Goal: Complete application form: Complete application form

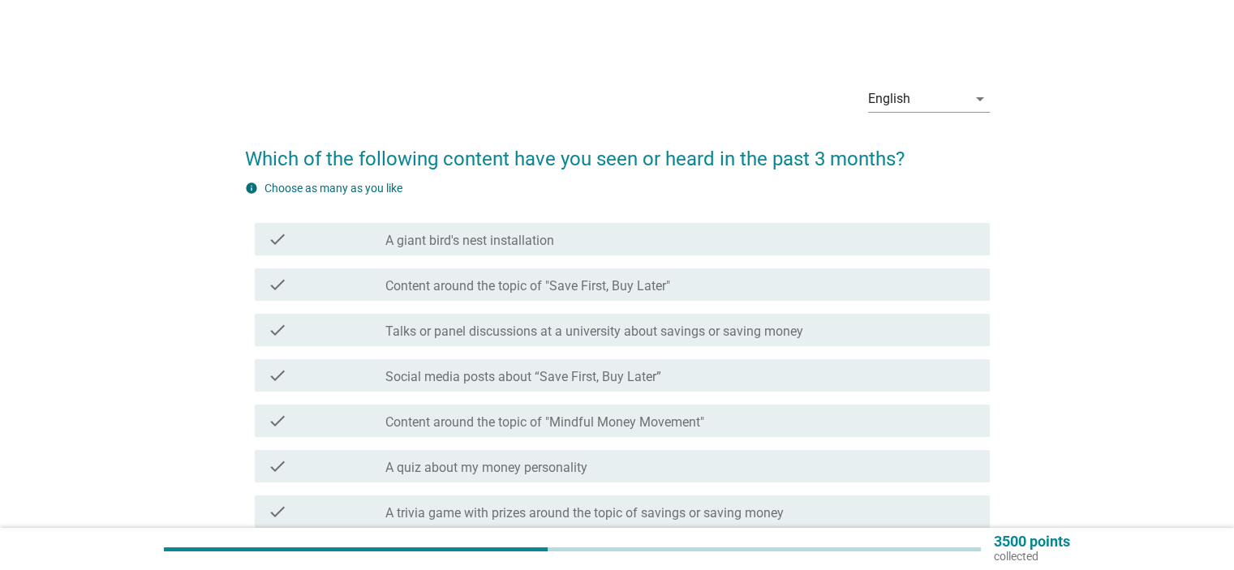
click at [542, 379] on label "Social media posts about “Save First, Buy Later”" at bounding box center [523, 377] width 276 height 16
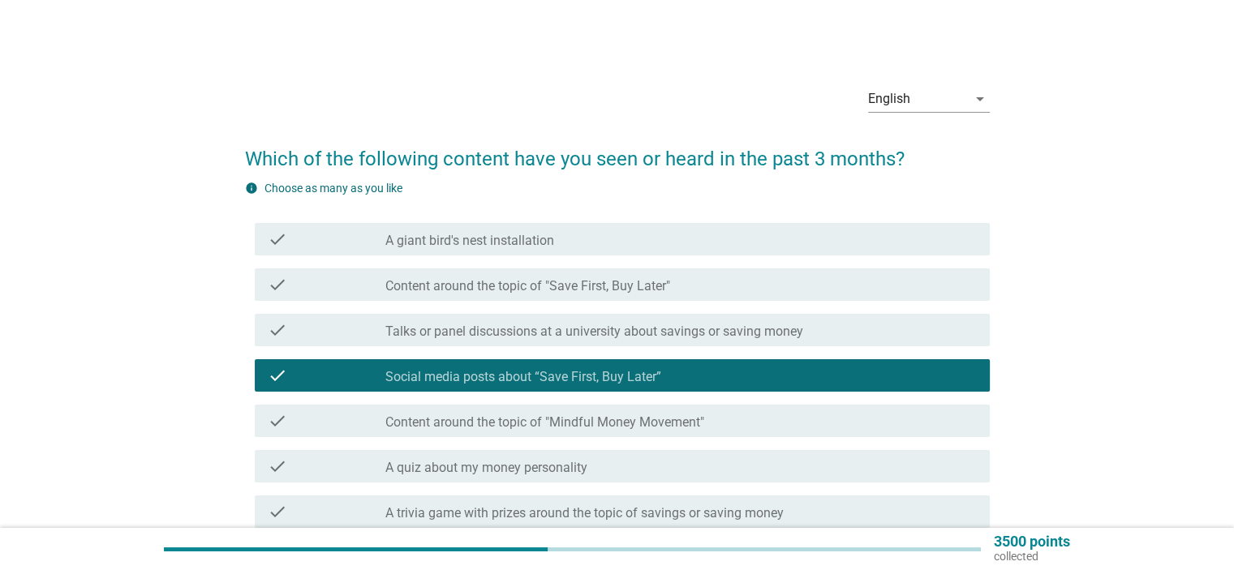
scroll to position [81, 0]
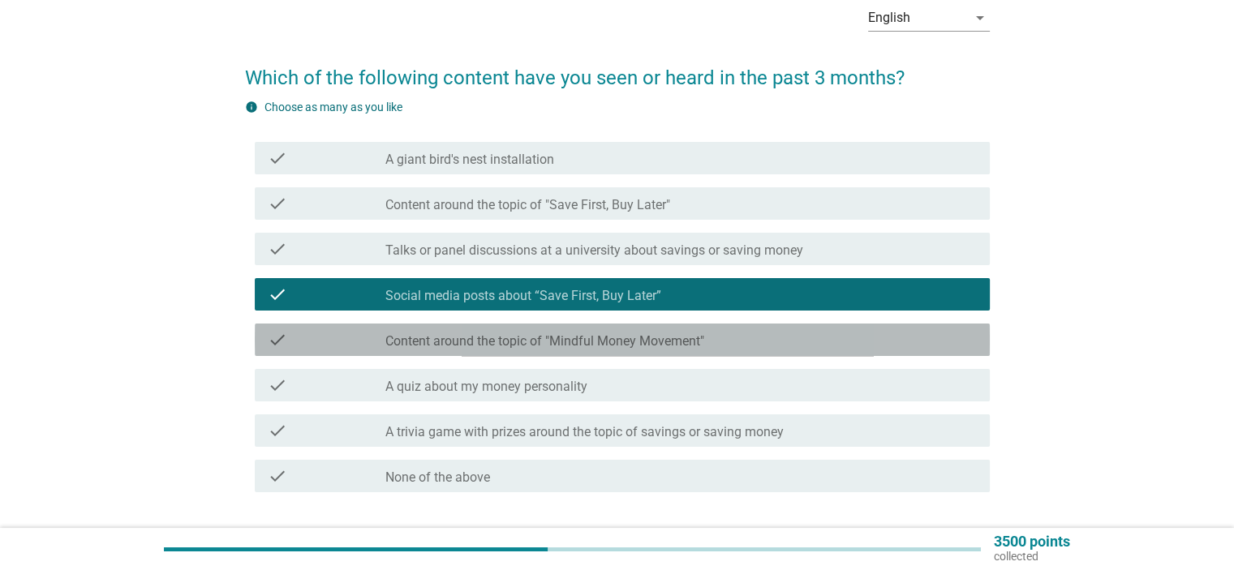
click at [571, 346] on label "Content around the topic of "Mindful Money Movement"" at bounding box center [544, 341] width 319 height 16
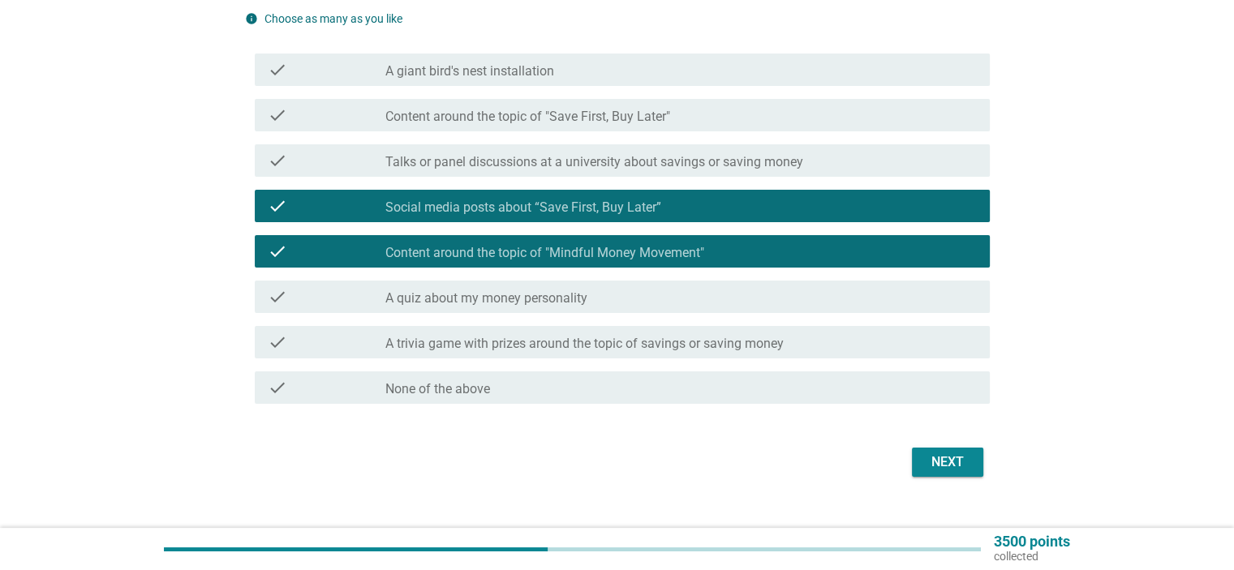
scroll to position [196, 0]
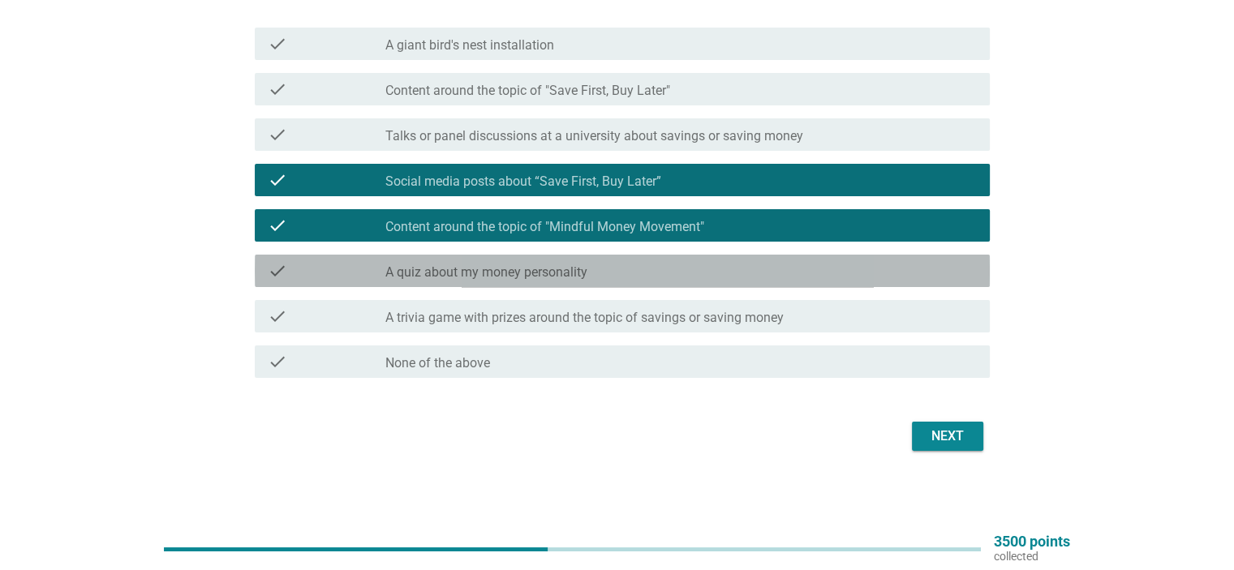
click at [750, 277] on div "check_box_outline_blank A quiz about my money personality" at bounding box center [680, 270] width 591 height 19
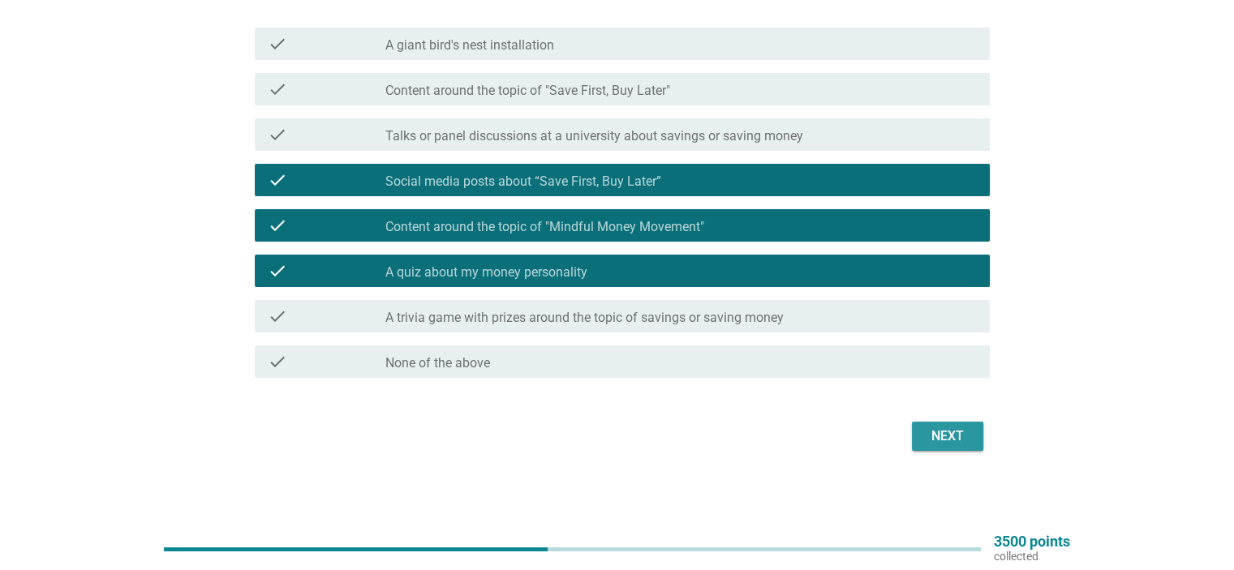
click at [926, 432] on div "Next" at bounding box center [947, 436] width 45 height 19
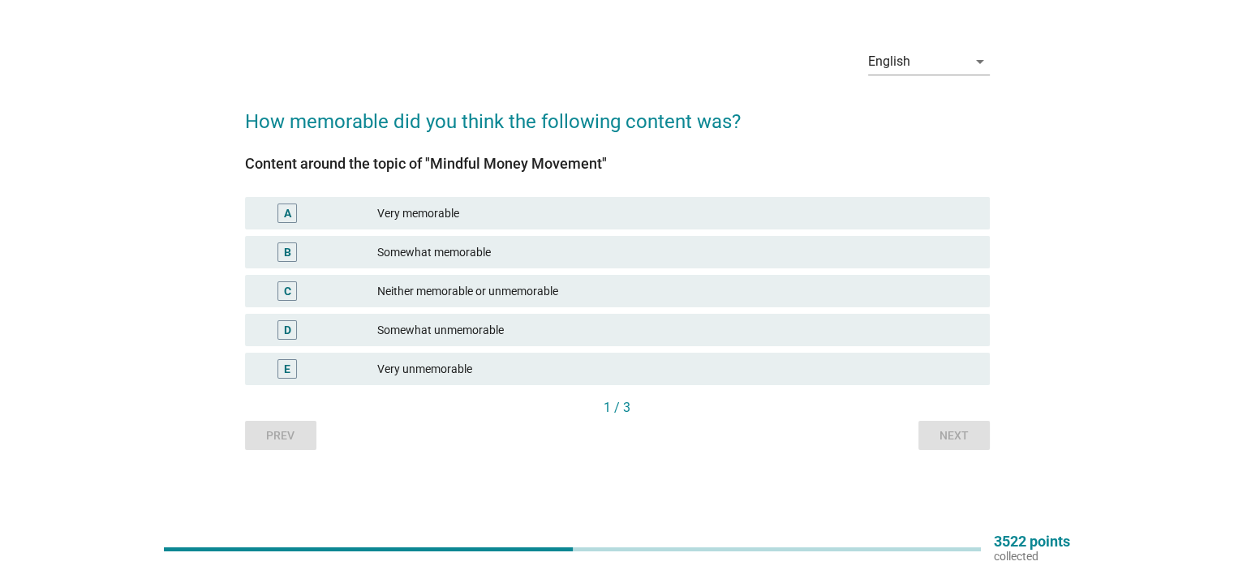
scroll to position [0, 0]
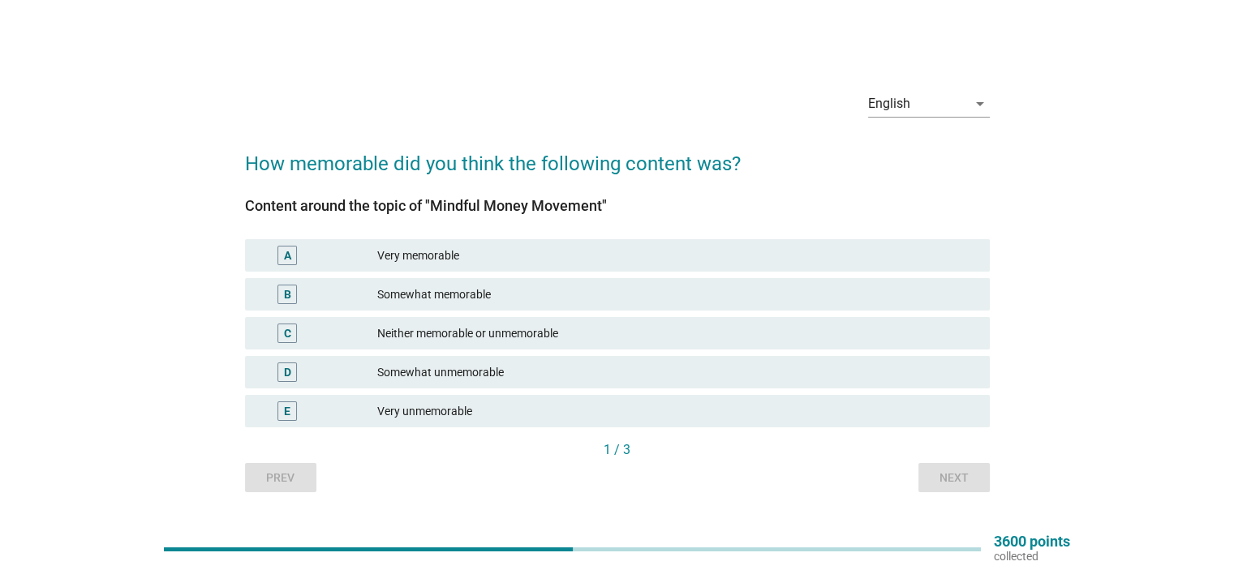
click at [488, 328] on div "Neither memorable or unmemorable" at bounding box center [676, 333] width 599 height 19
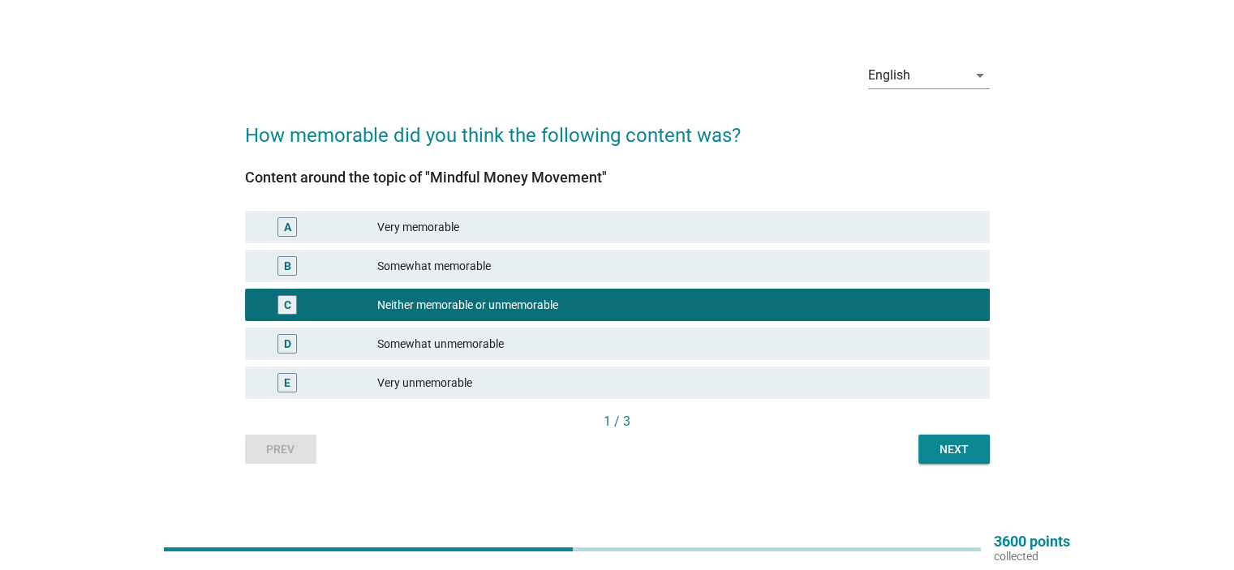
scroll to position [42, 0]
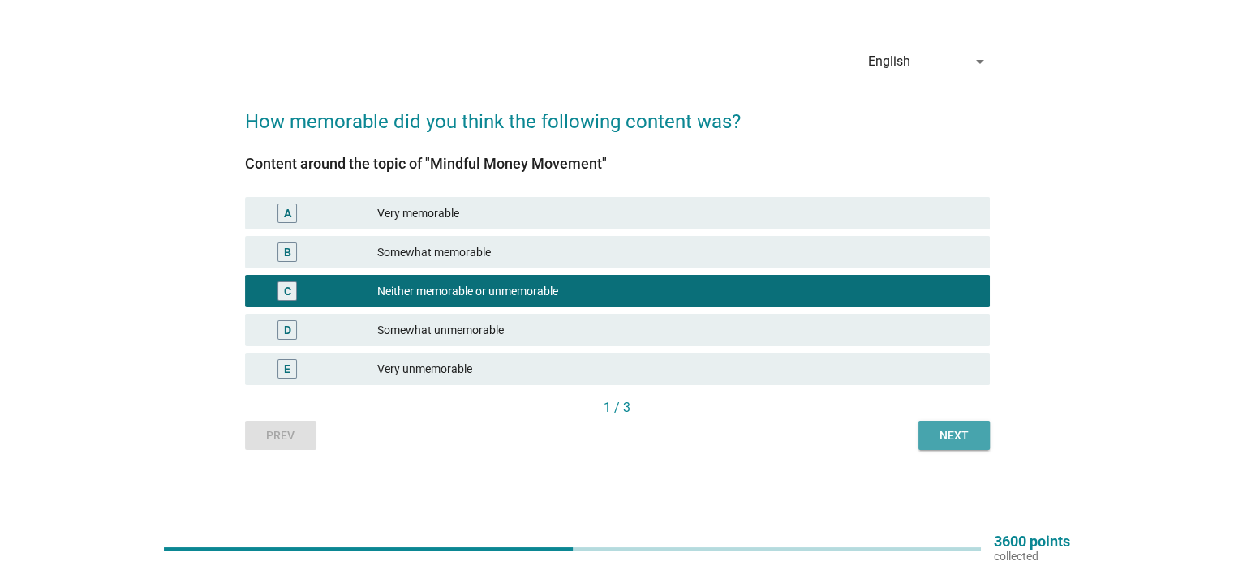
click at [954, 438] on div "Next" at bounding box center [953, 436] width 45 height 17
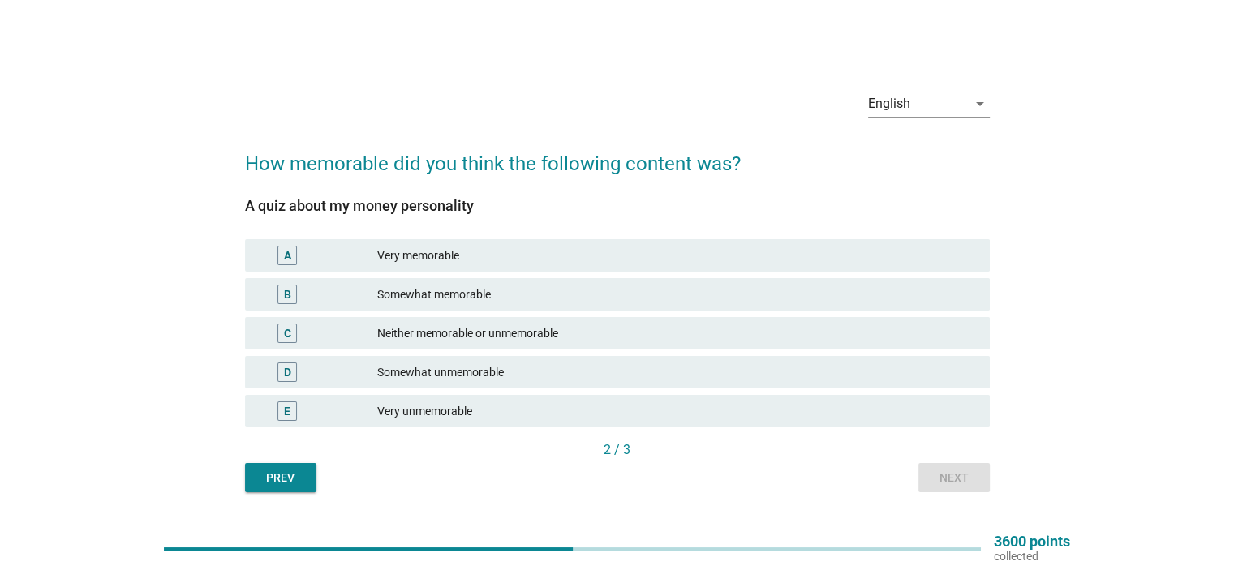
click at [472, 304] on div "B Somewhat memorable" at bounding box center [617, 294] width 745 height 32
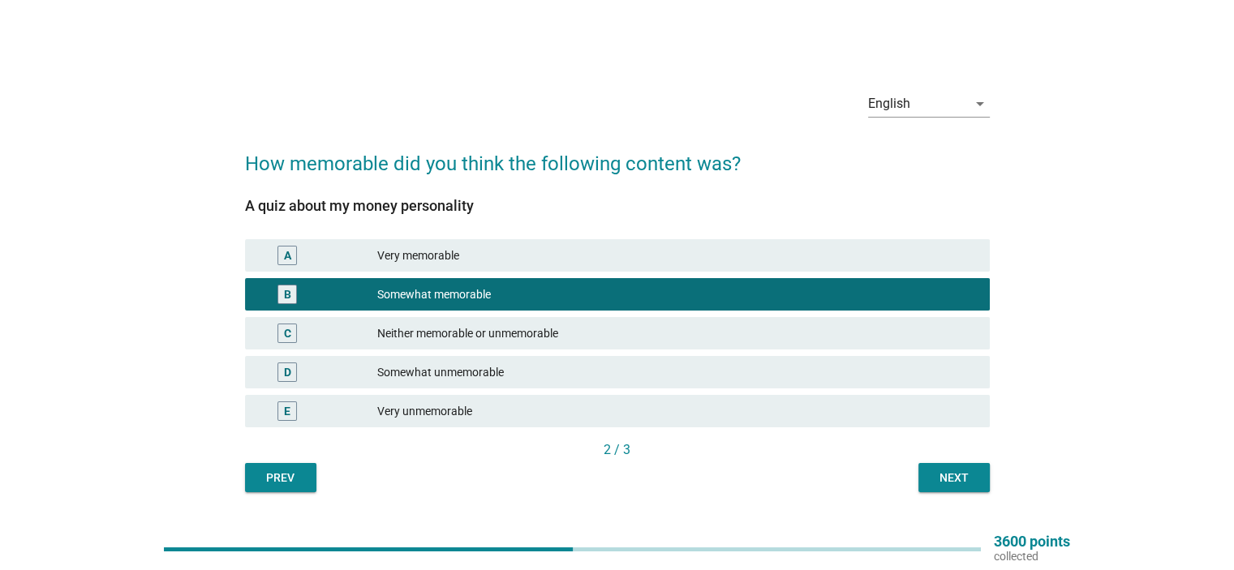
click at [956, 477] on div "Next" at bounding box center [953, 478] width 45 height 17
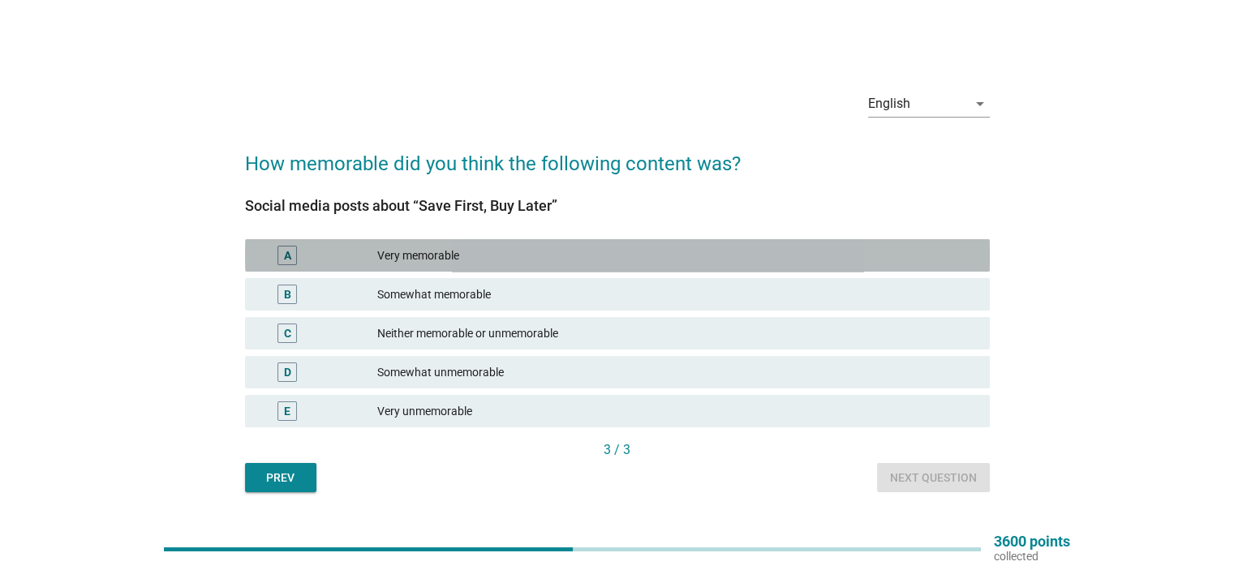
click at [476, 269] on div "A Very memorable" at bounding box center [617, 255] width 745 height 32
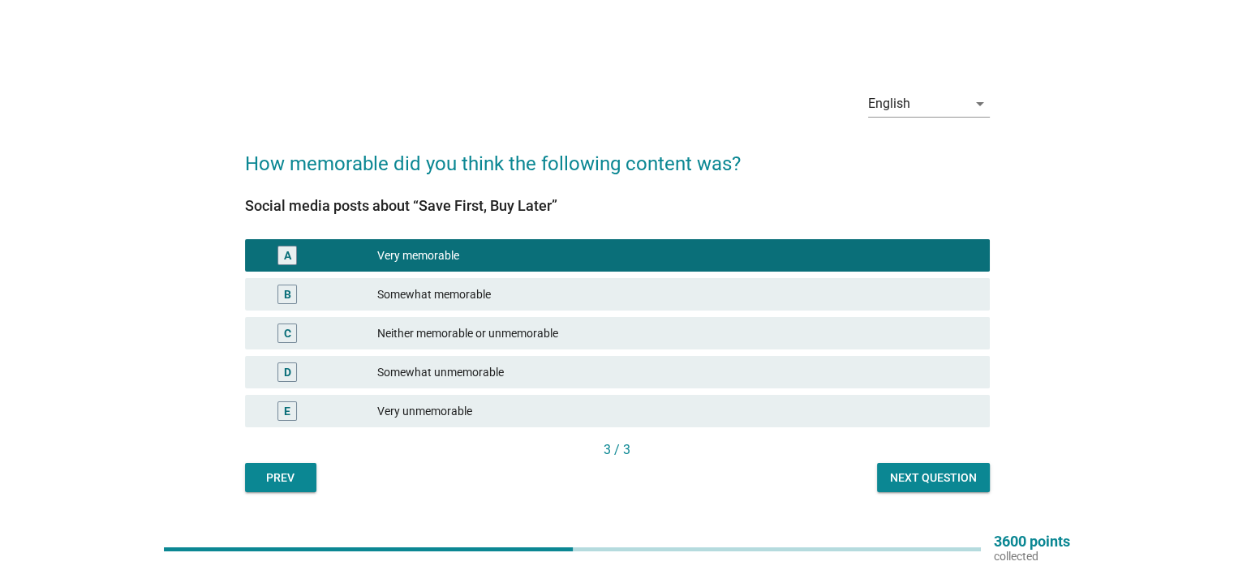
click at [909, 476] on div "Next question" at bounding box center [933, 478] width 87 height 17
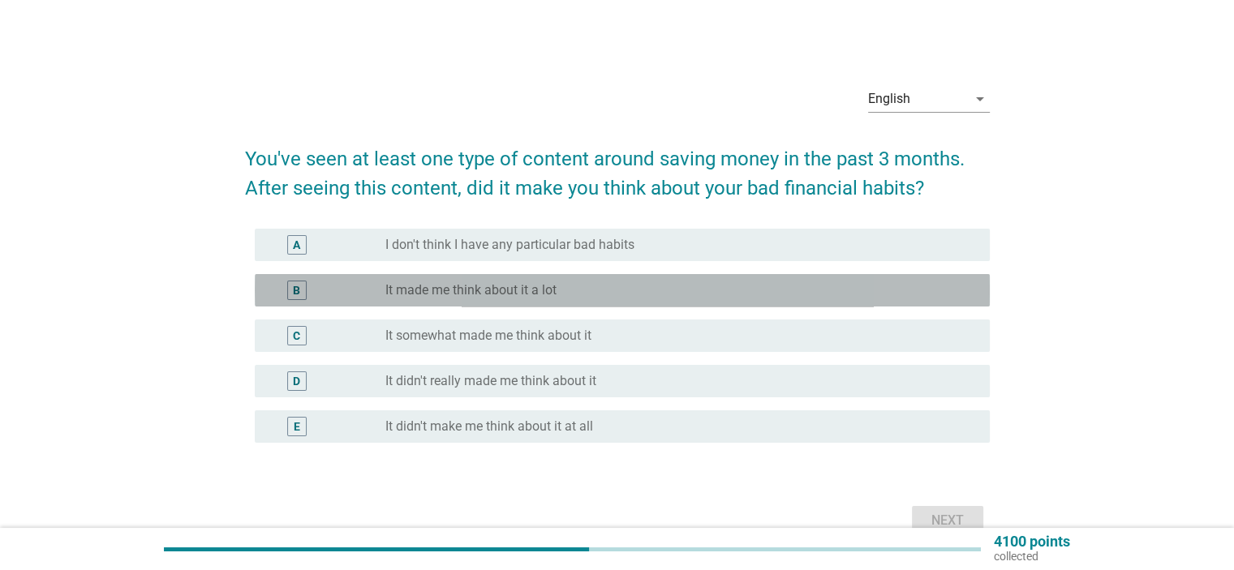
click at [591, 294] on div "radio_button_unchecked It made me think about it a lot" at bounding box center [674, 290] width 578 height 16
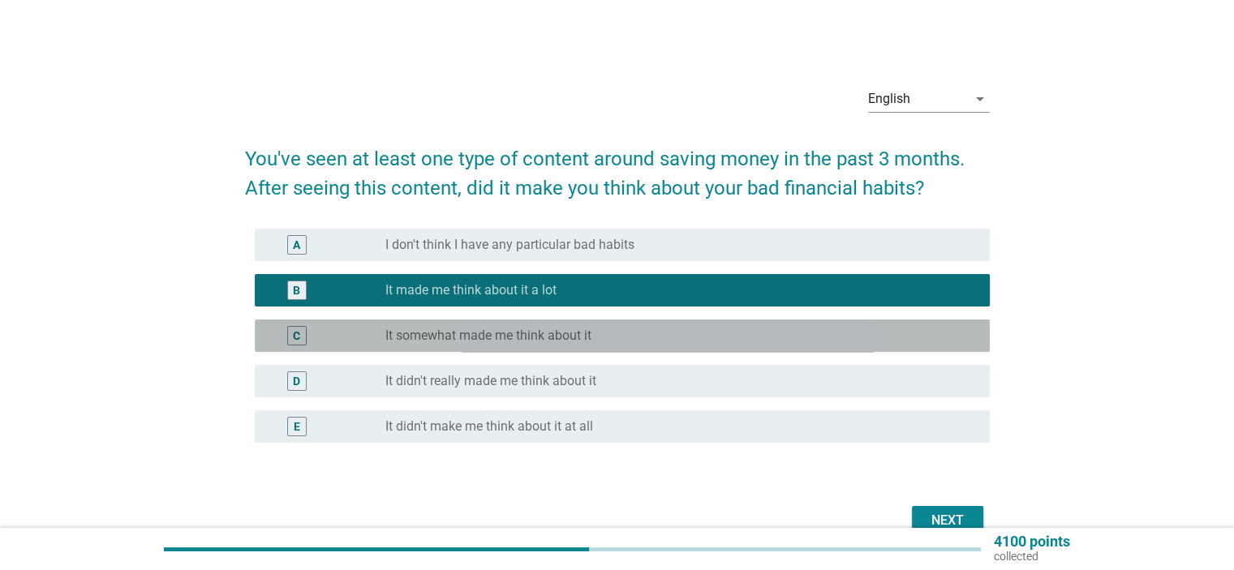
click at [611, 334] on div "radio_button_unchecked It somewhat made me think about it" at bounding box center [674, 336] width 578 height 16
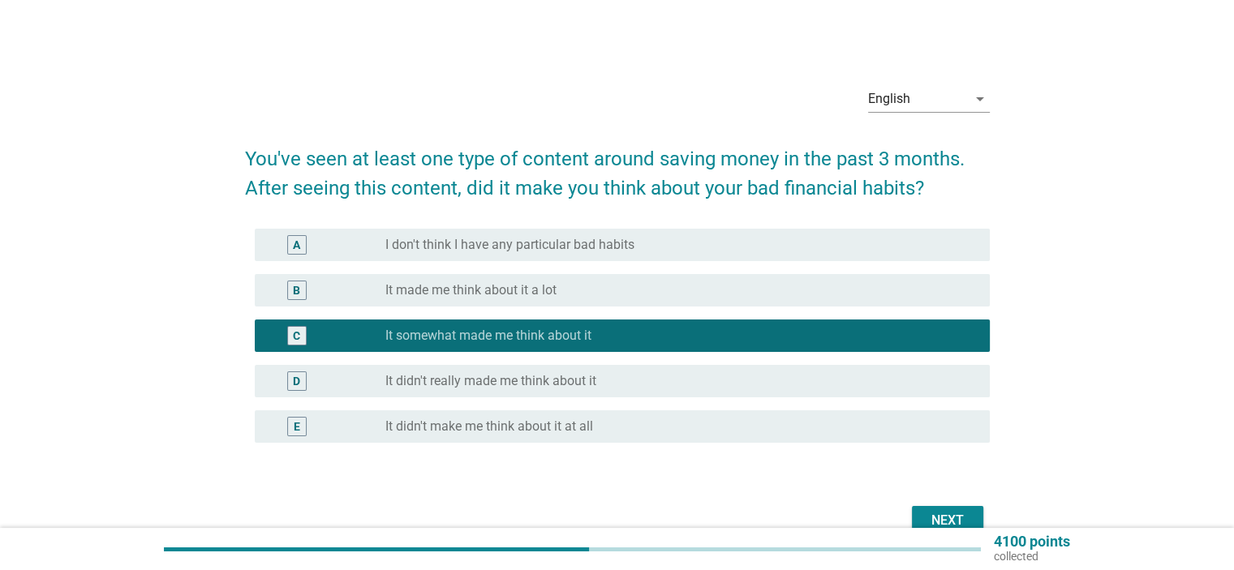
click at [614, 308] on div "B radio_button_unchecked It made me think about it a lot" at bounding box center [617, 290] width 745 height 45
click at [620, 297] on div "radio_button_unchecked It made me think about it a lot" at bounding box center [674, 290] width 578 height 16
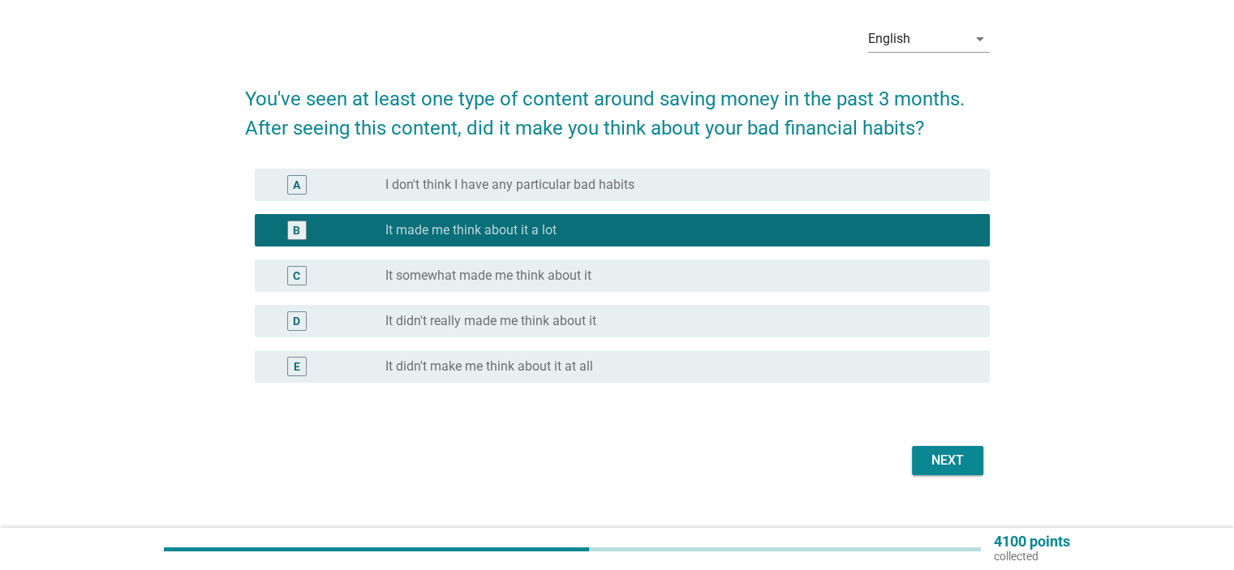
scroll to position [81, 0]
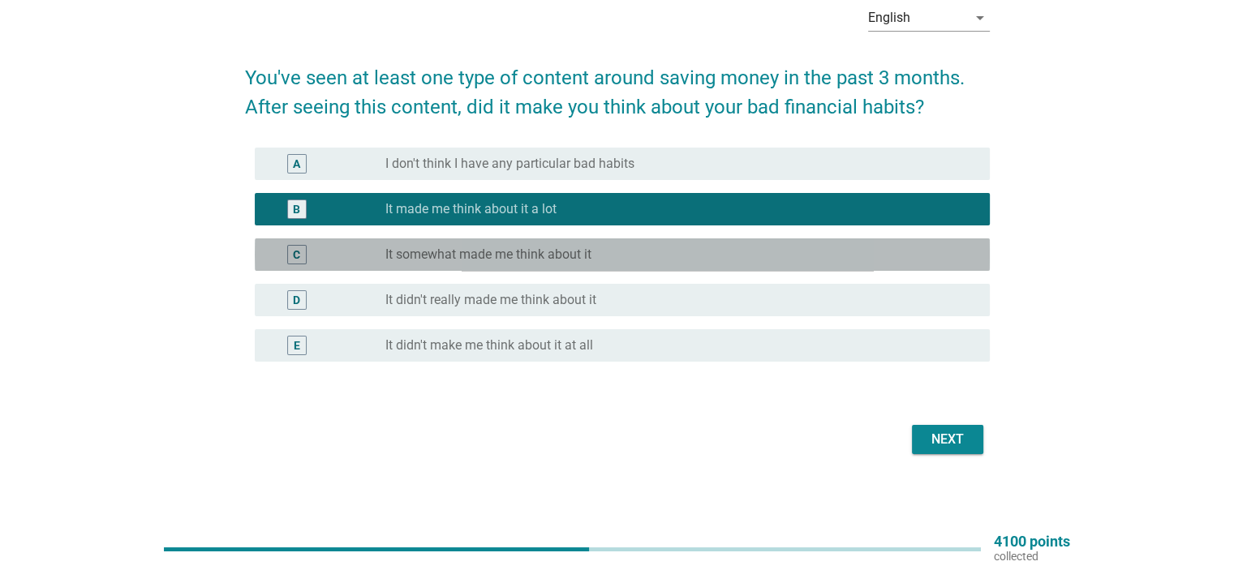
click at [628, 252] on div "radio_button_unchecked It somewhat made me think about it" at bounding box center [674, 255] width 578 height 16
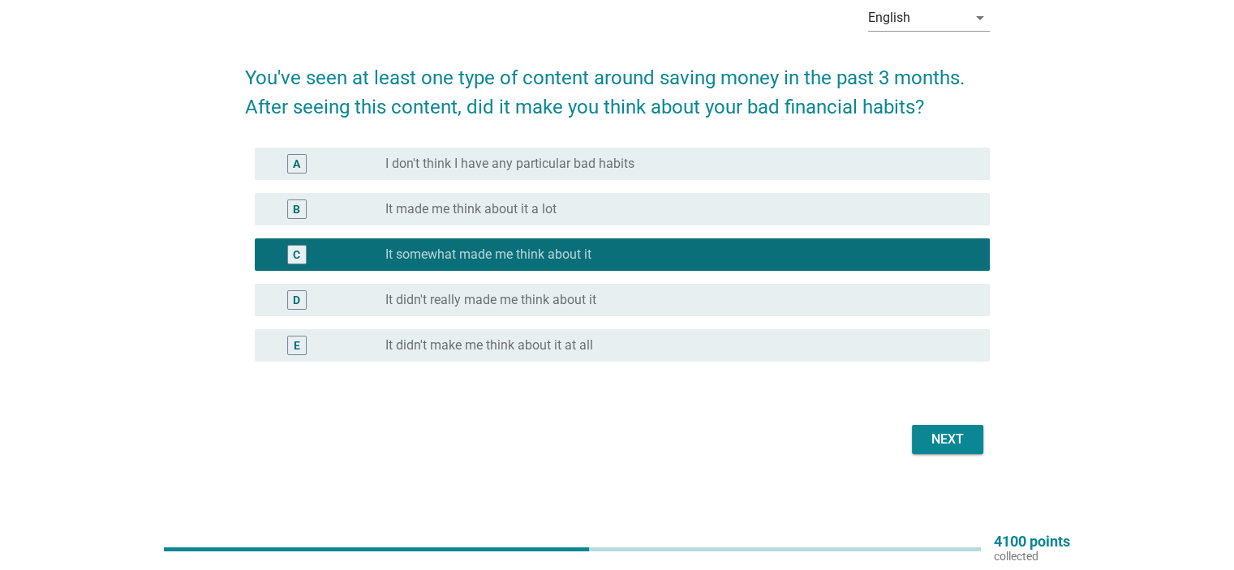
click at [981, 438] on button "Next" at bounding box center [947, 439] width 71 height 29
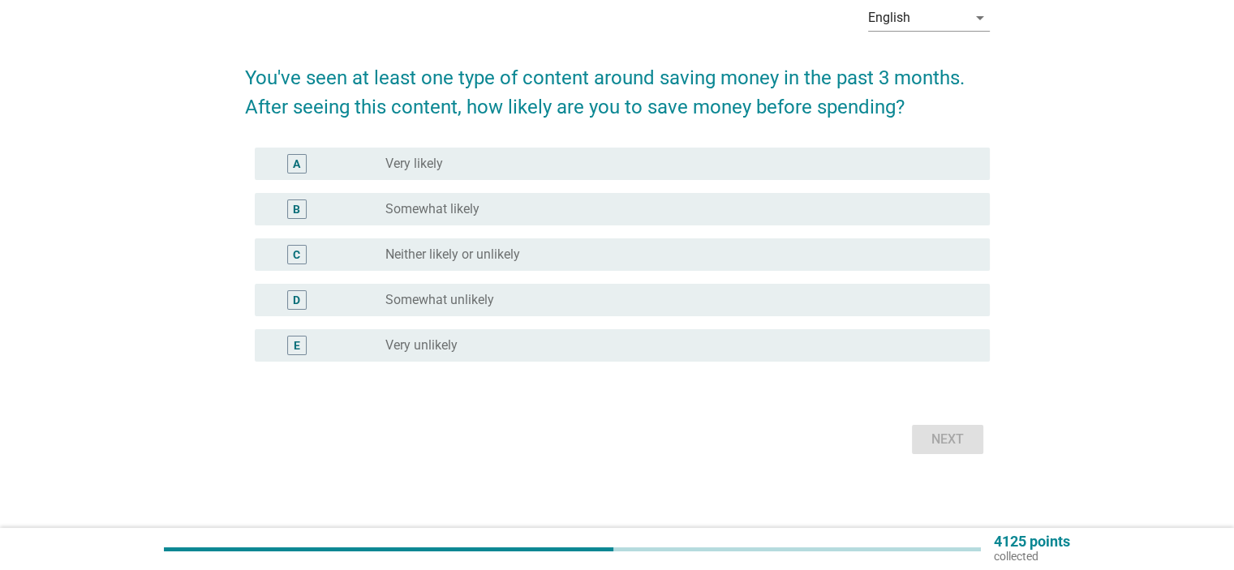
scroll to position [0, 0]
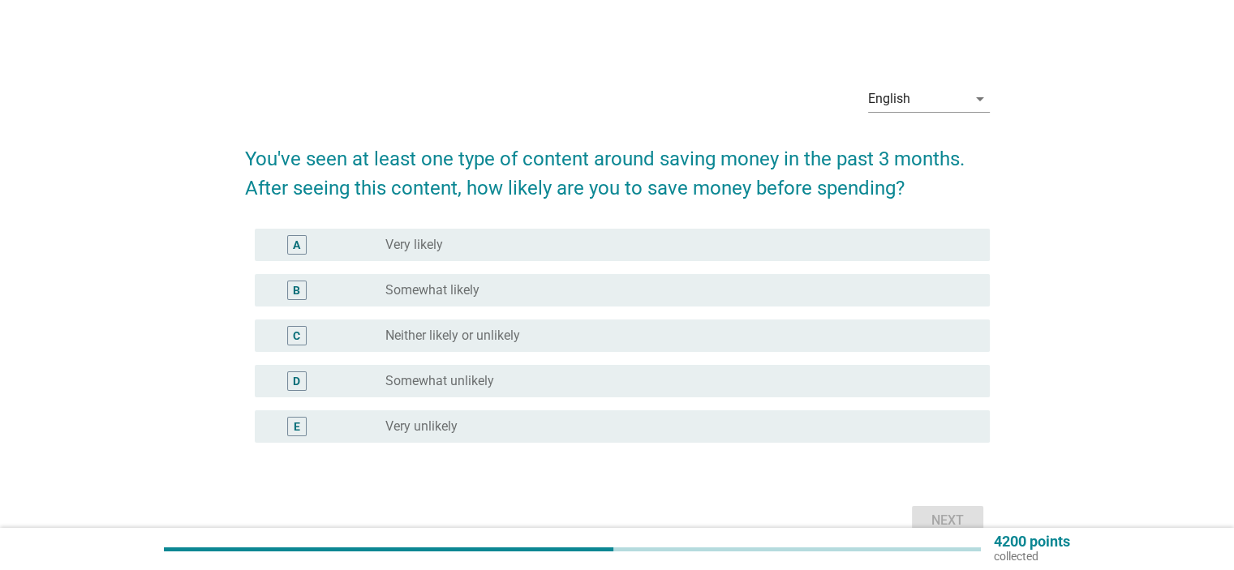
click at [516, 298] on div "radio_button_unchecked Somewhat likely" at bounding box center [674, 290] width 578 height 16
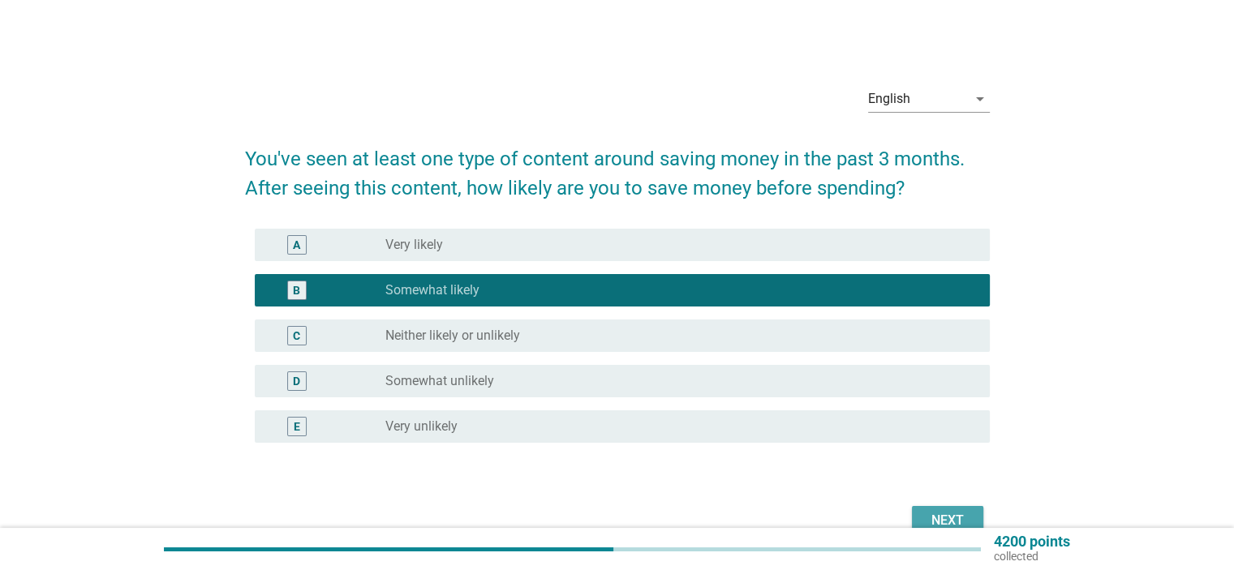
click at [927, 512] on div "Next" at bounding box center [947, 520] width 45 height 19
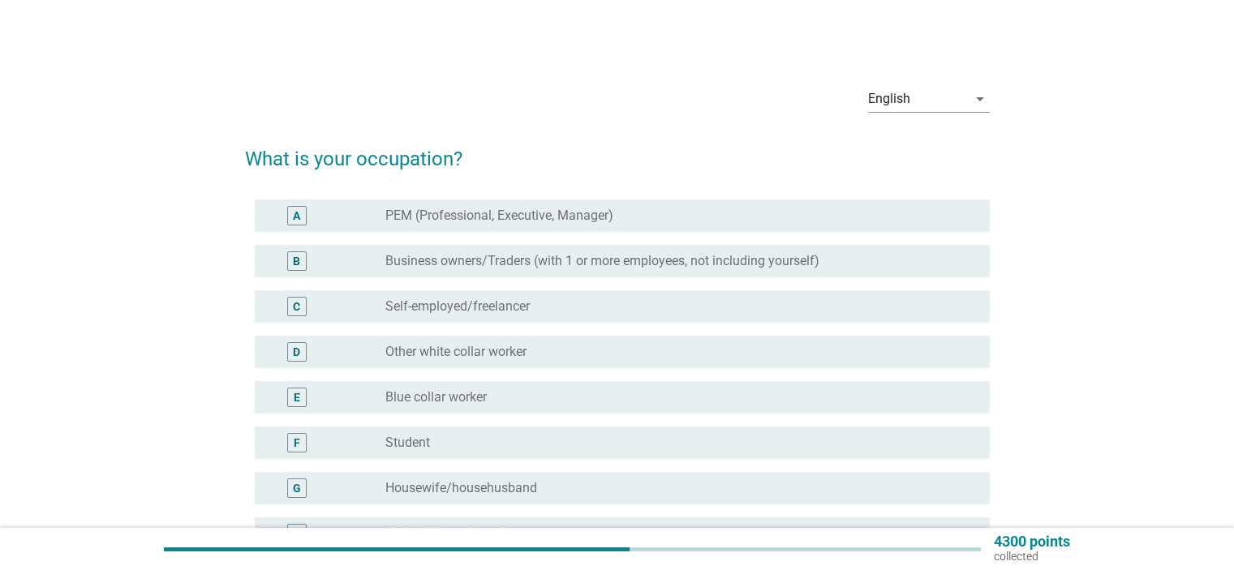
click at [501, 227] on div "A radio_button_unchecked PEM (Professional, Executive, Manager)" at bounding box center [622, 216] width 735 height 32
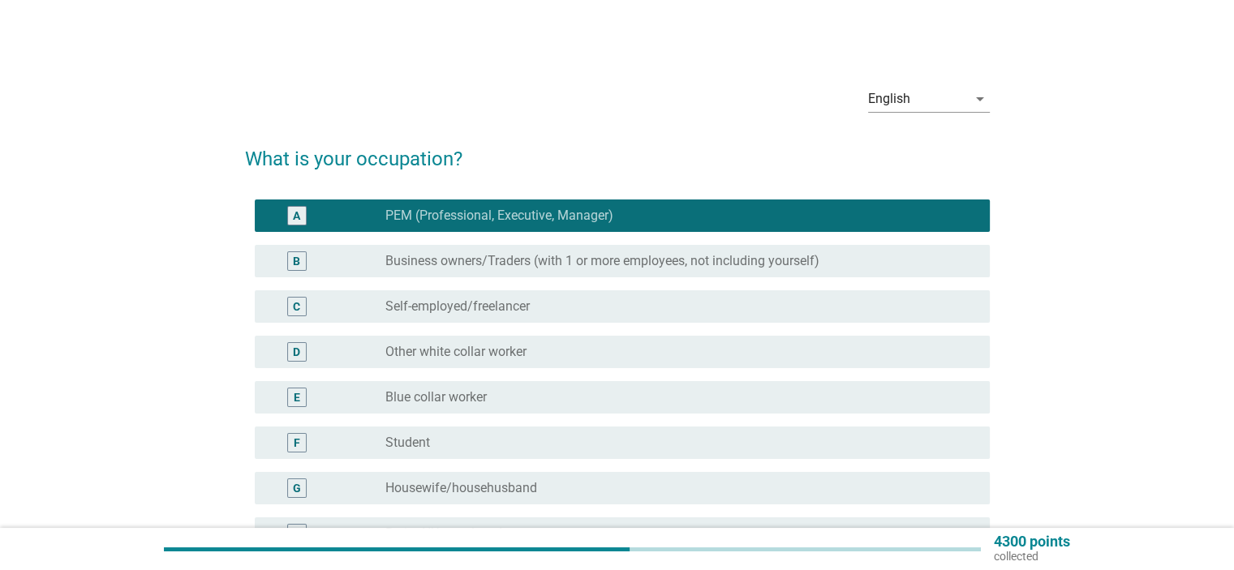
scroll to position [81, 0]
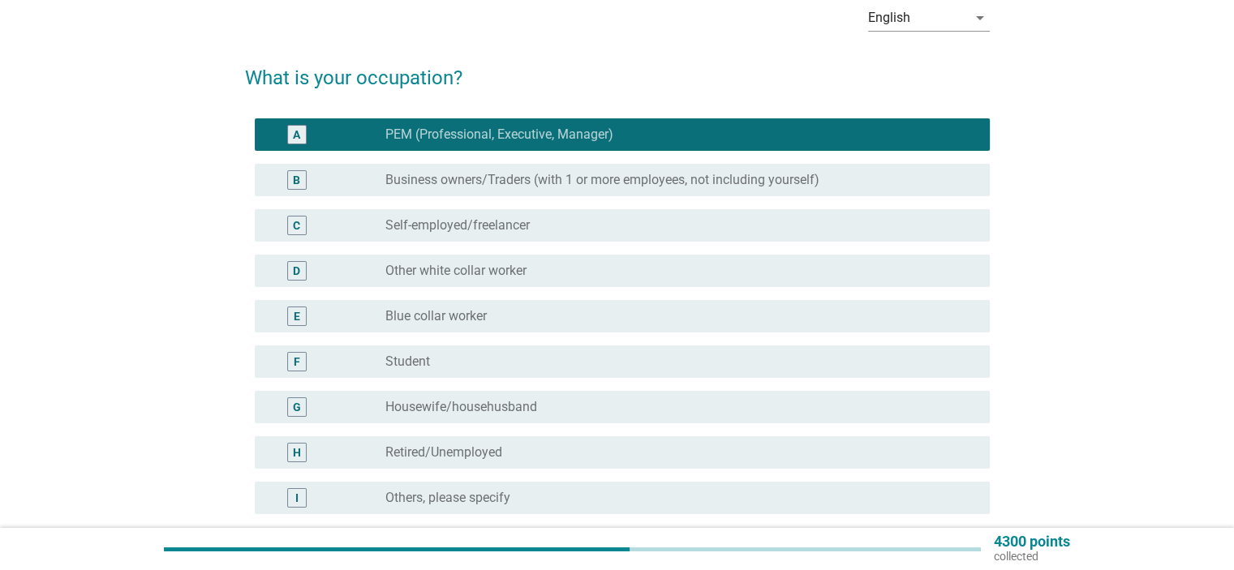
click at [684, 273] on div "radio_button_unchecked Other white collar worker" at bounding box center [674, 271] width 578 height 16
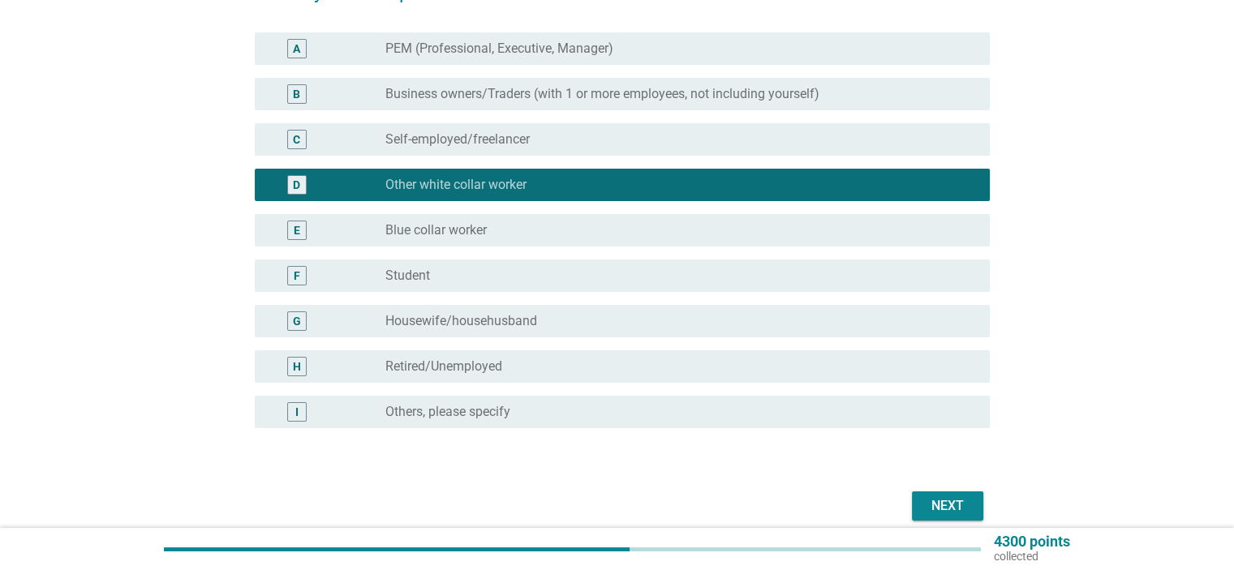
scroll to position [237, 0]
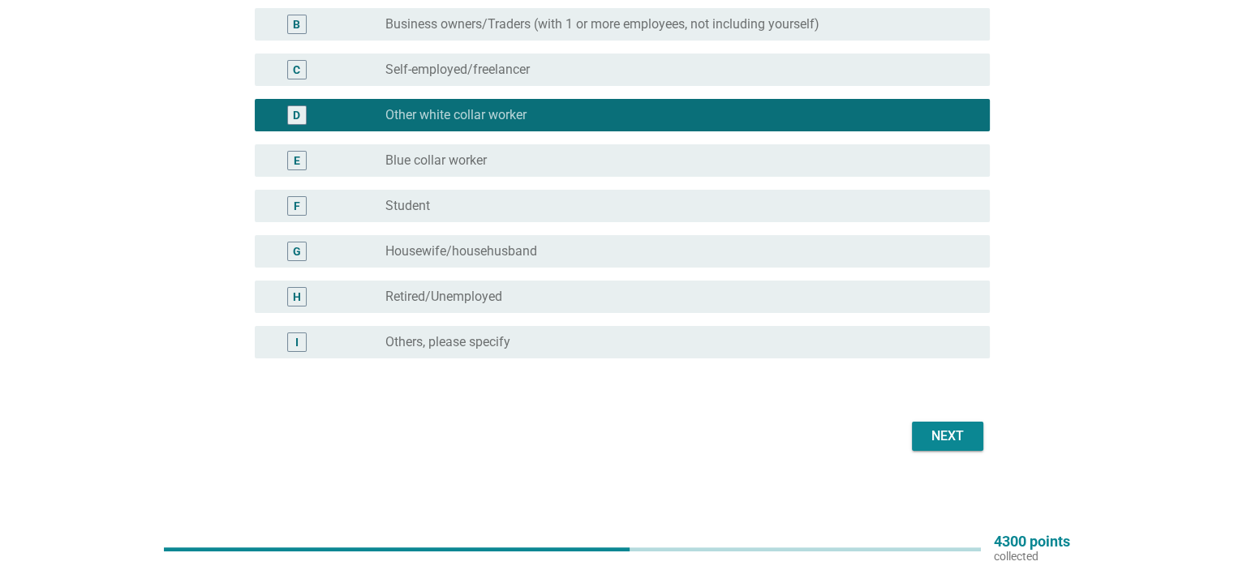
click at [954, 453] on div "Next" at bounding box center [617, 436] width 745 height 39
click at [955, 443] on div "Next" at bounding box center [947, 436] width 45 height 19
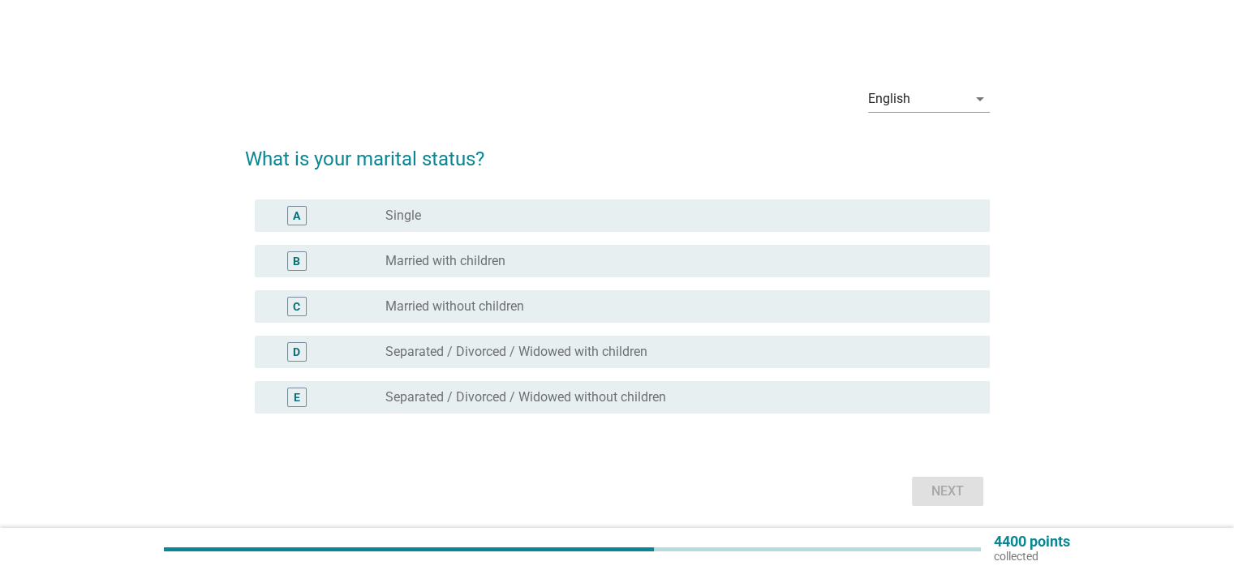
click at [524, 306] on label "Married without children" at bounding box center [454, 307] width 139 height 16
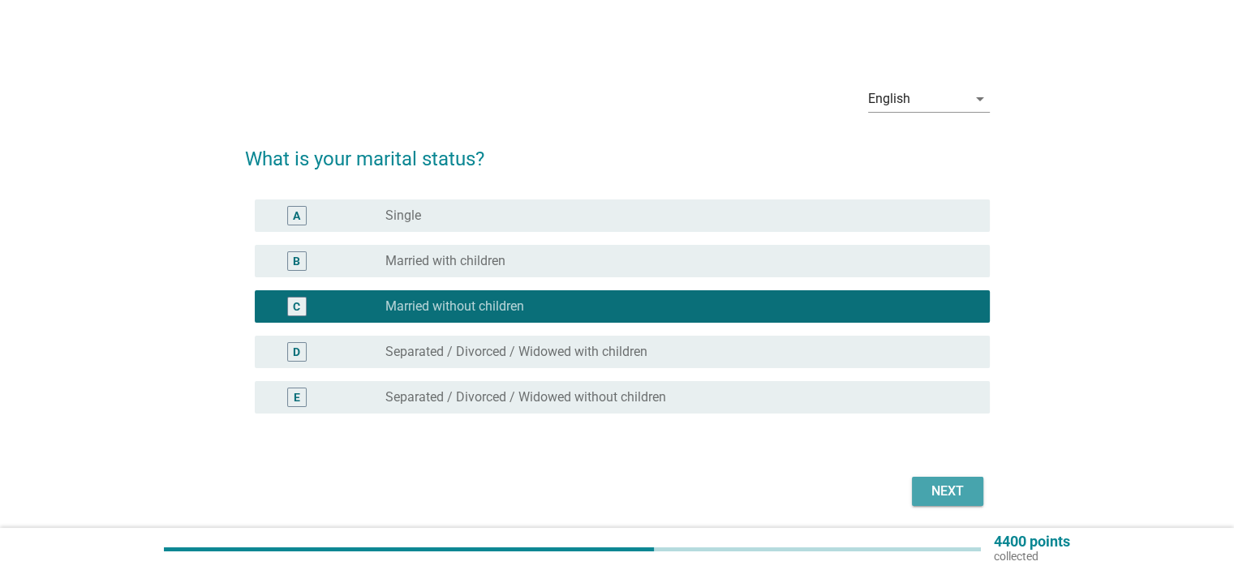
click at [950, 492] on div "Next" at bounding box center [947, 491] width 45 height 19
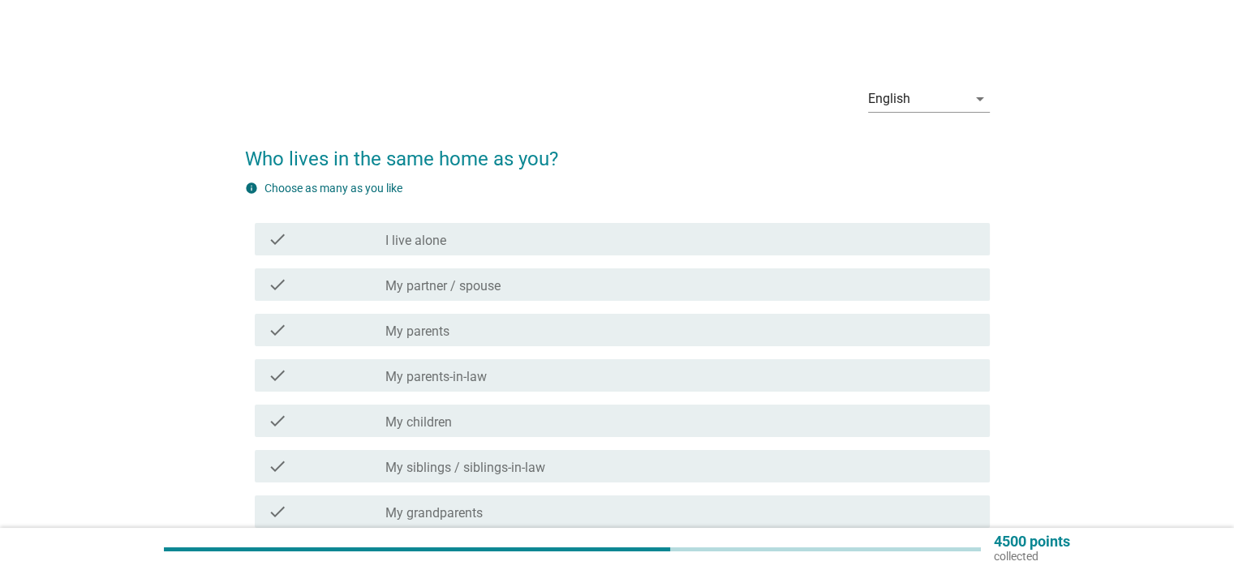
click at [508, 286] on div "check_box_outline_blank My partner / spouse" at bounding box center [680, 284] width 591 height 19
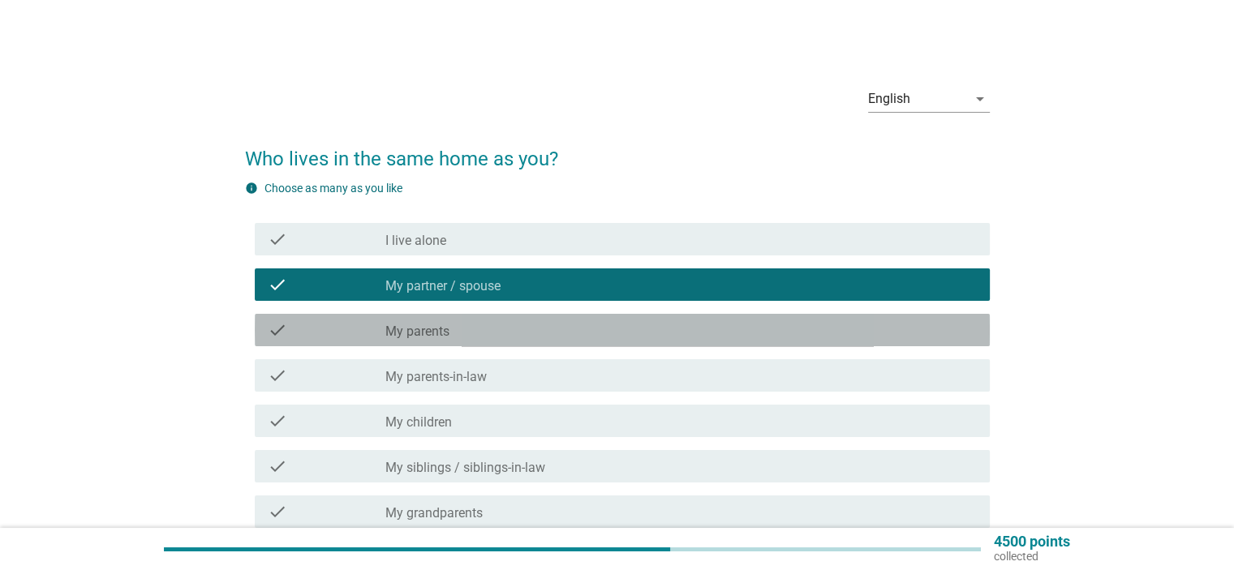
click at [506, 331] on div "check_box_outline_blank My parents" at bounding box center [680, 329] width 591 height 19
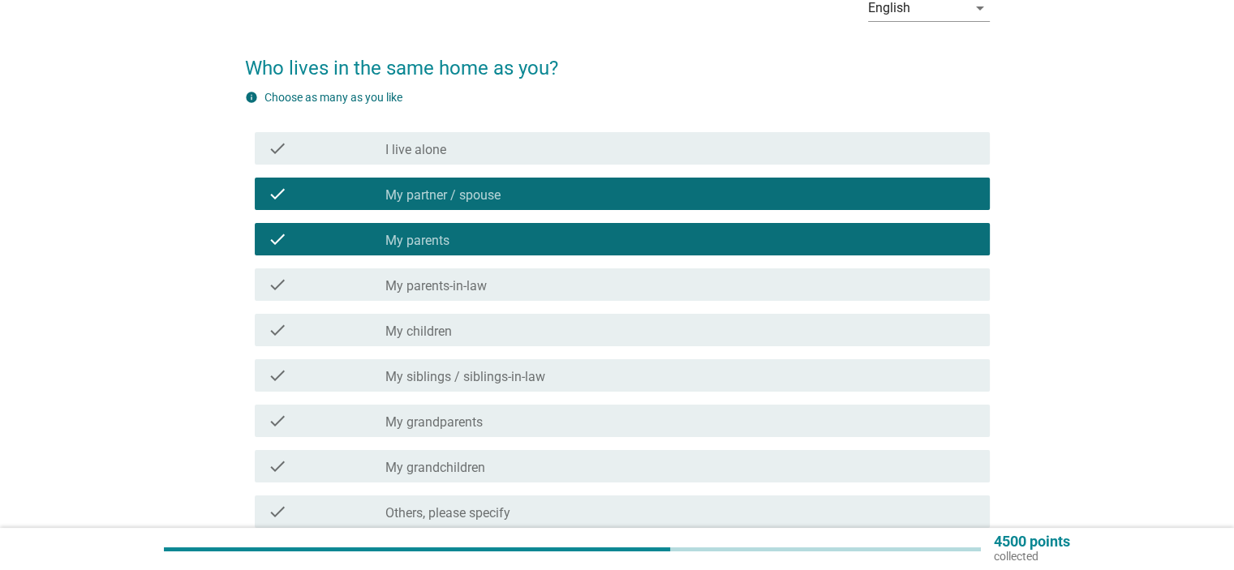
scroll to position [241, 0]
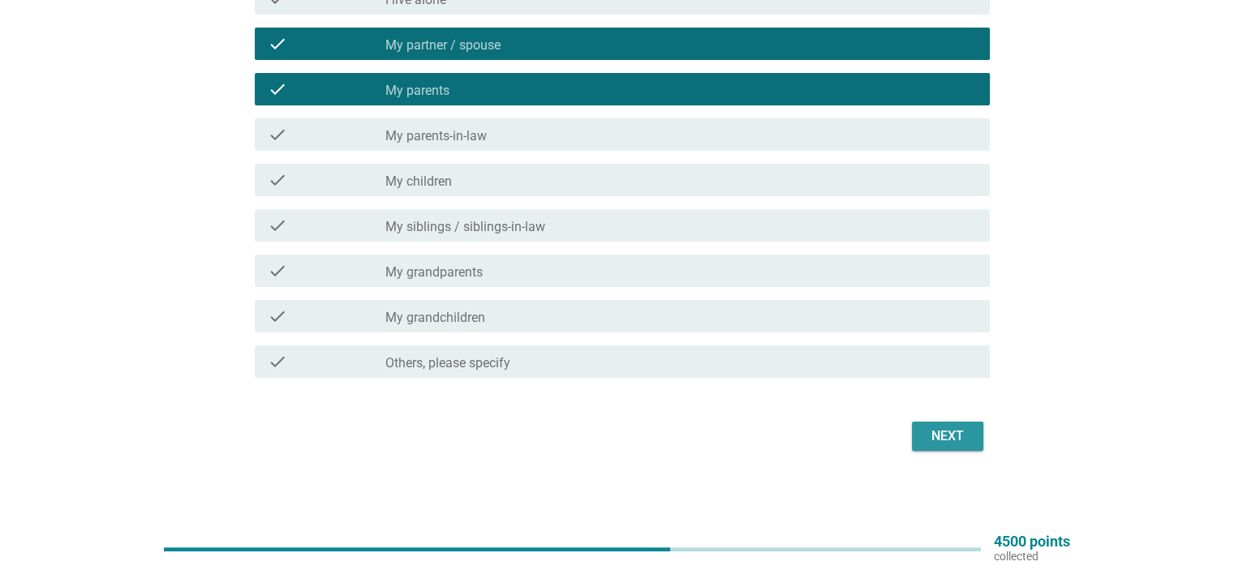
click at [936, 432] on div "Next" at bounding box center [947, 436] width 45 height 19
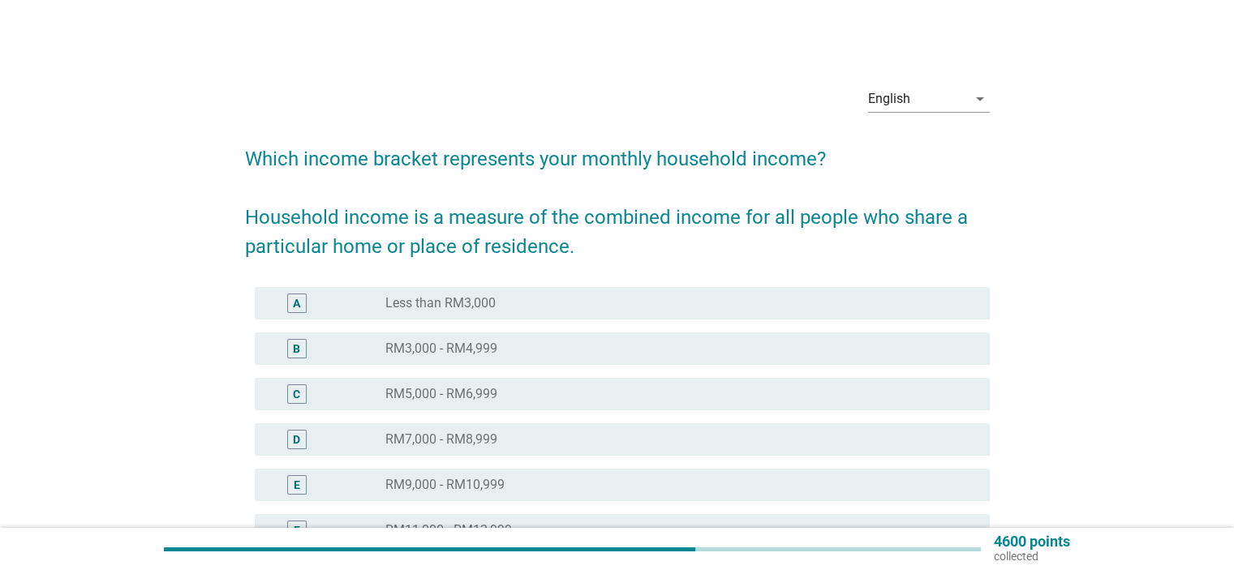
click at [568, 428] on div "D radio_button_unchecked RM7,000 - RM8,999" at bounding box center [622, 439] width 735 height 32
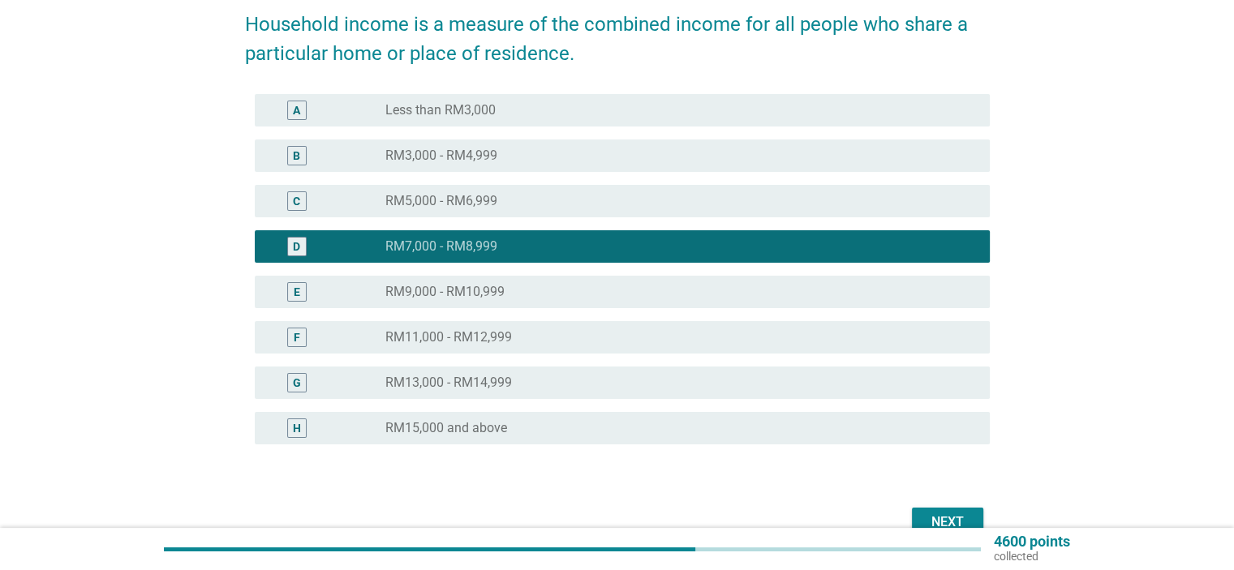
scroll to position [243, 0]
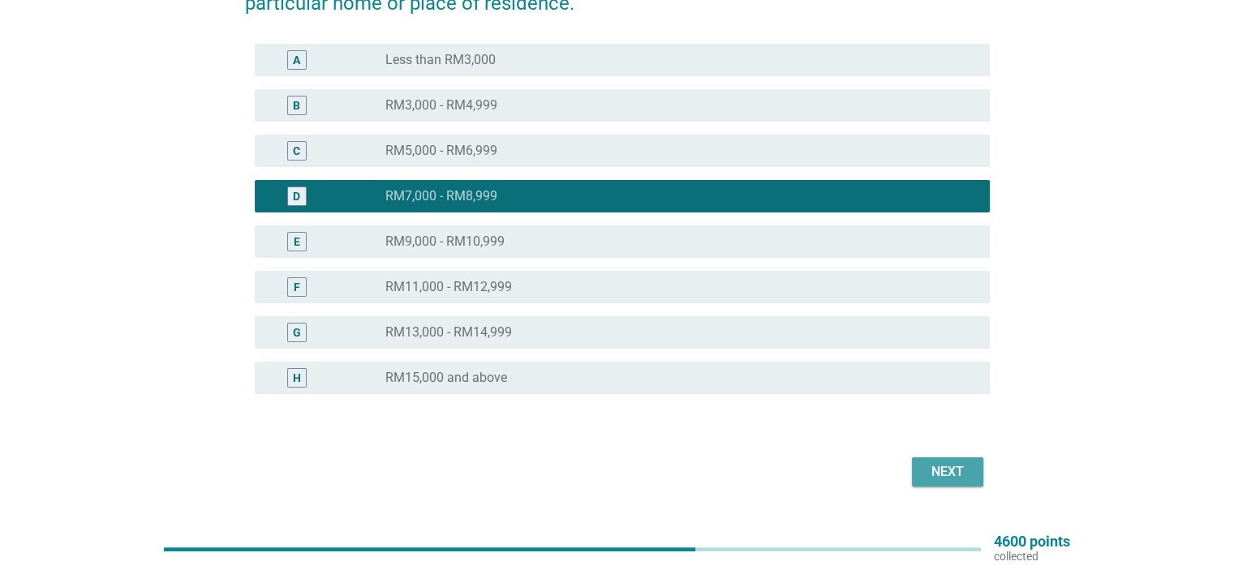
click at [951, 479] on div "Next" at bounding box center [947, 471] width 45 height 19
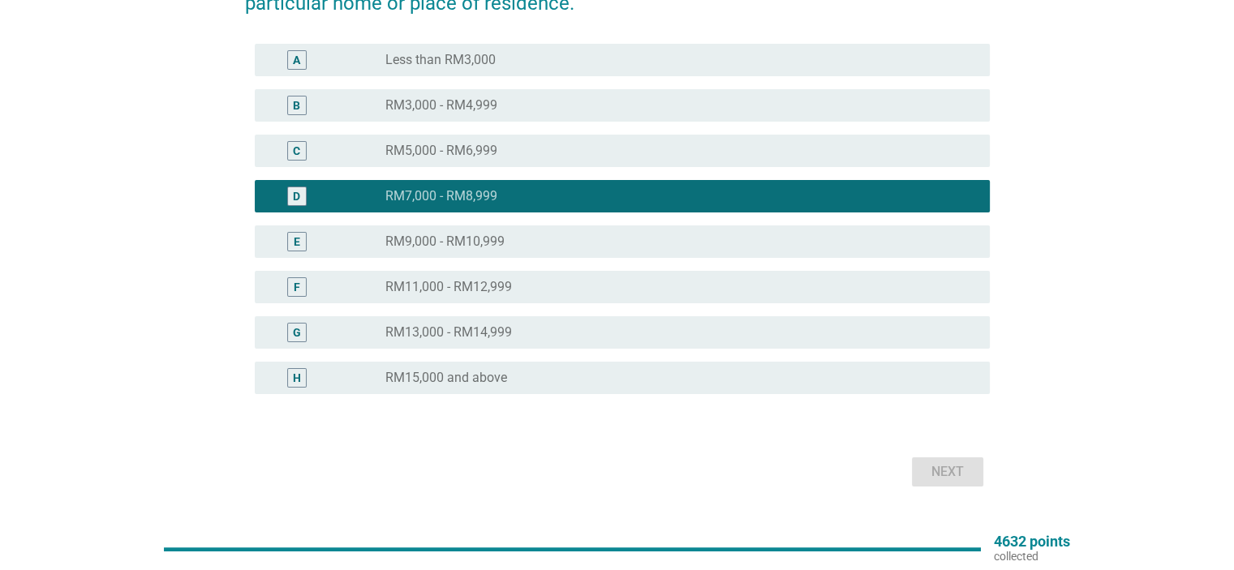
scroll to position [0, 0]
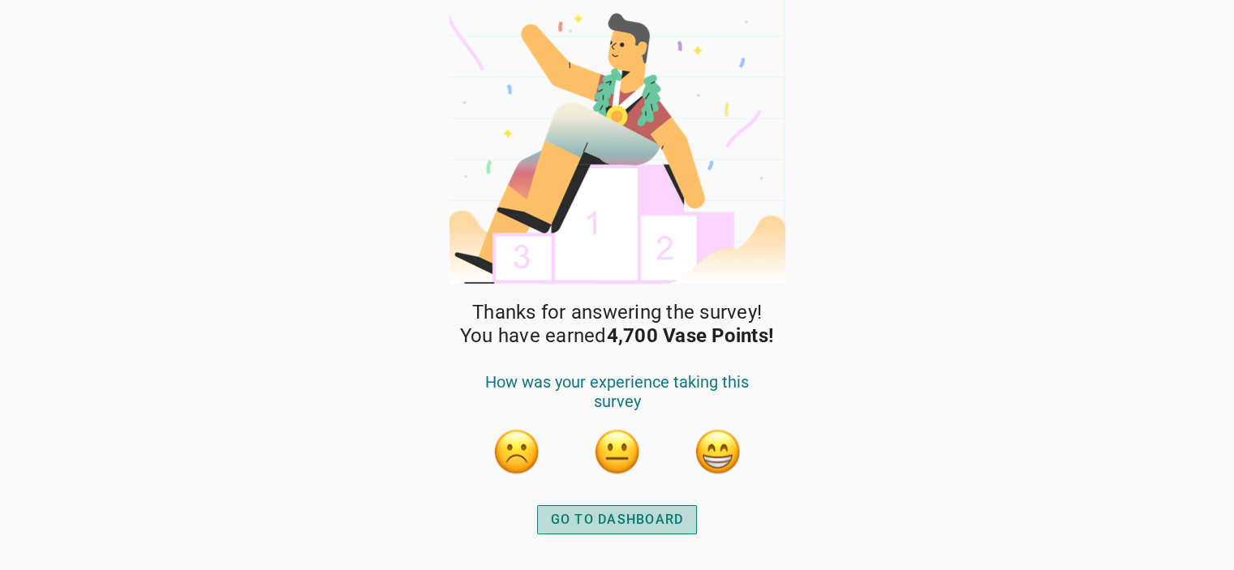
click at [658, 519] on div "GO TO DASHBOARD" at bounding box center [617, 519] width 133 height 19
